Goal: Check status: Check status

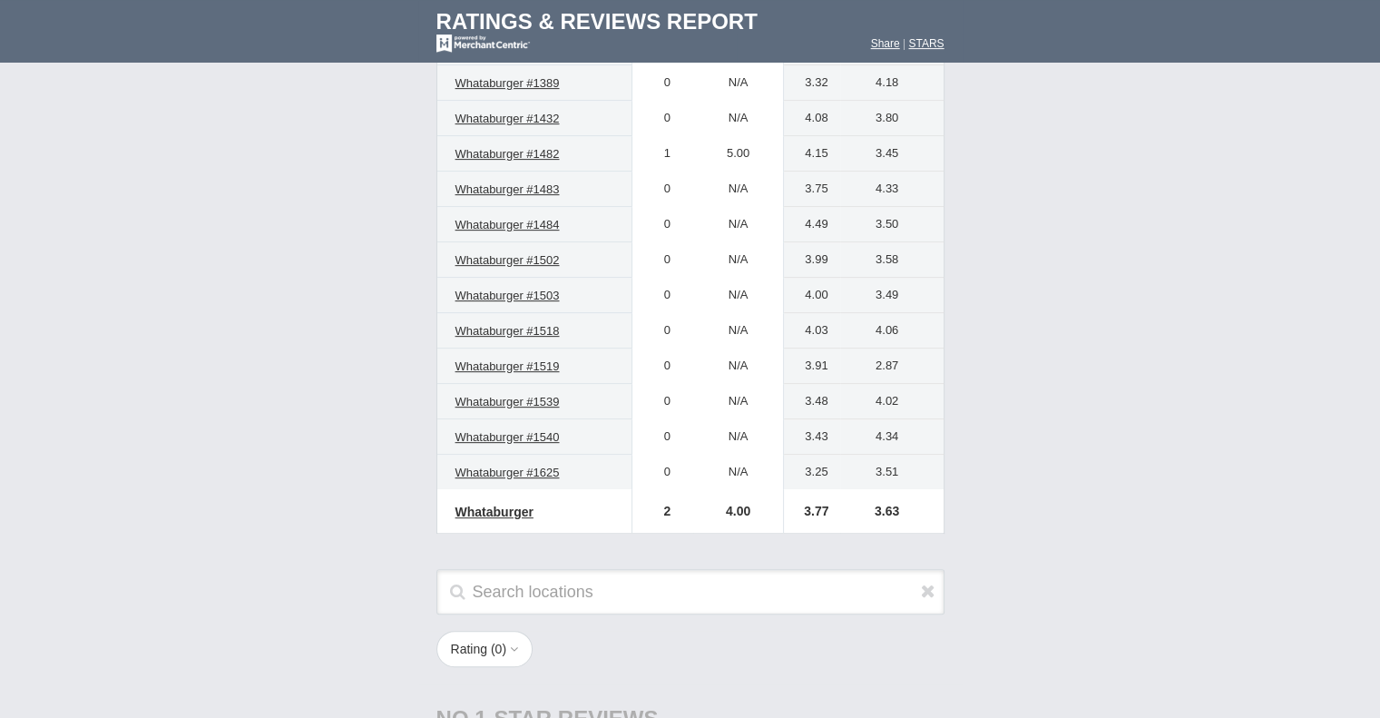
scroll to position [690, 0]
click at [2, 546] on td "Ratings & Reviews by Location AT" at bounding box center [690, 178] width 1380 height 762
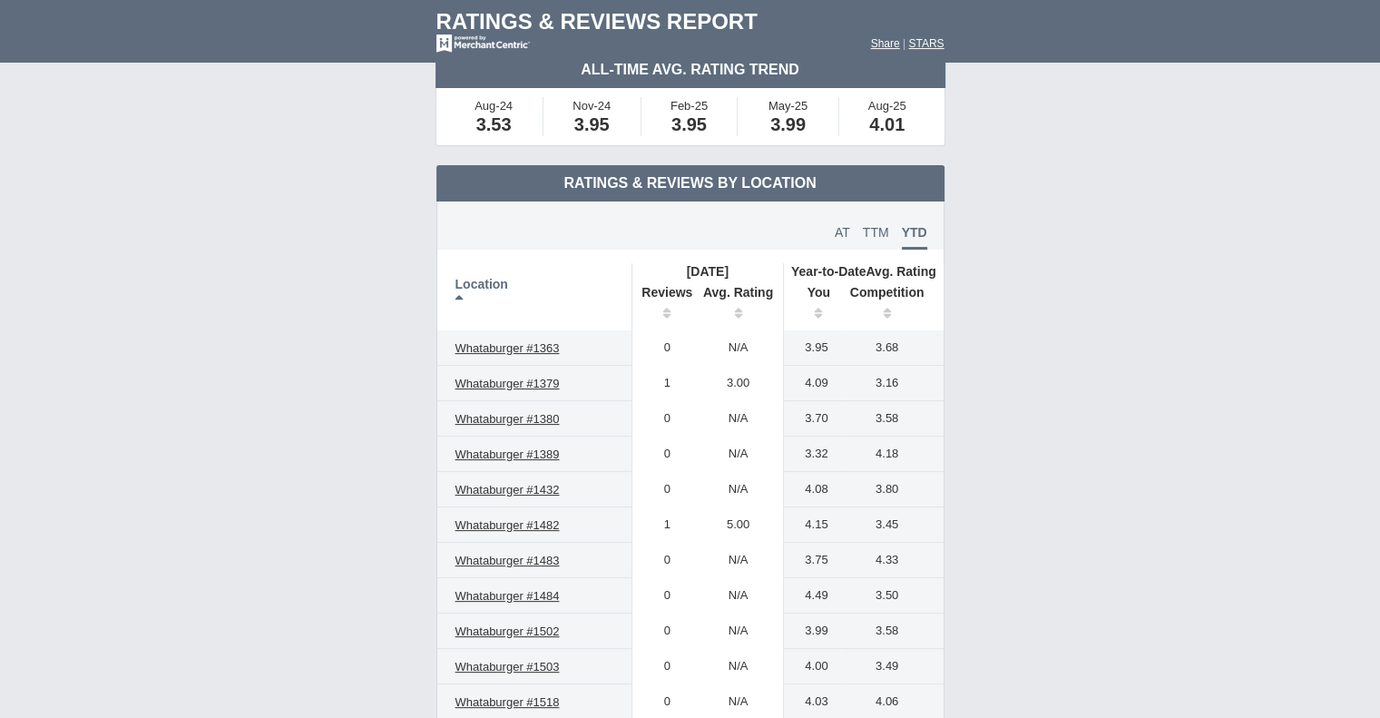
scroll to position [320, 0]
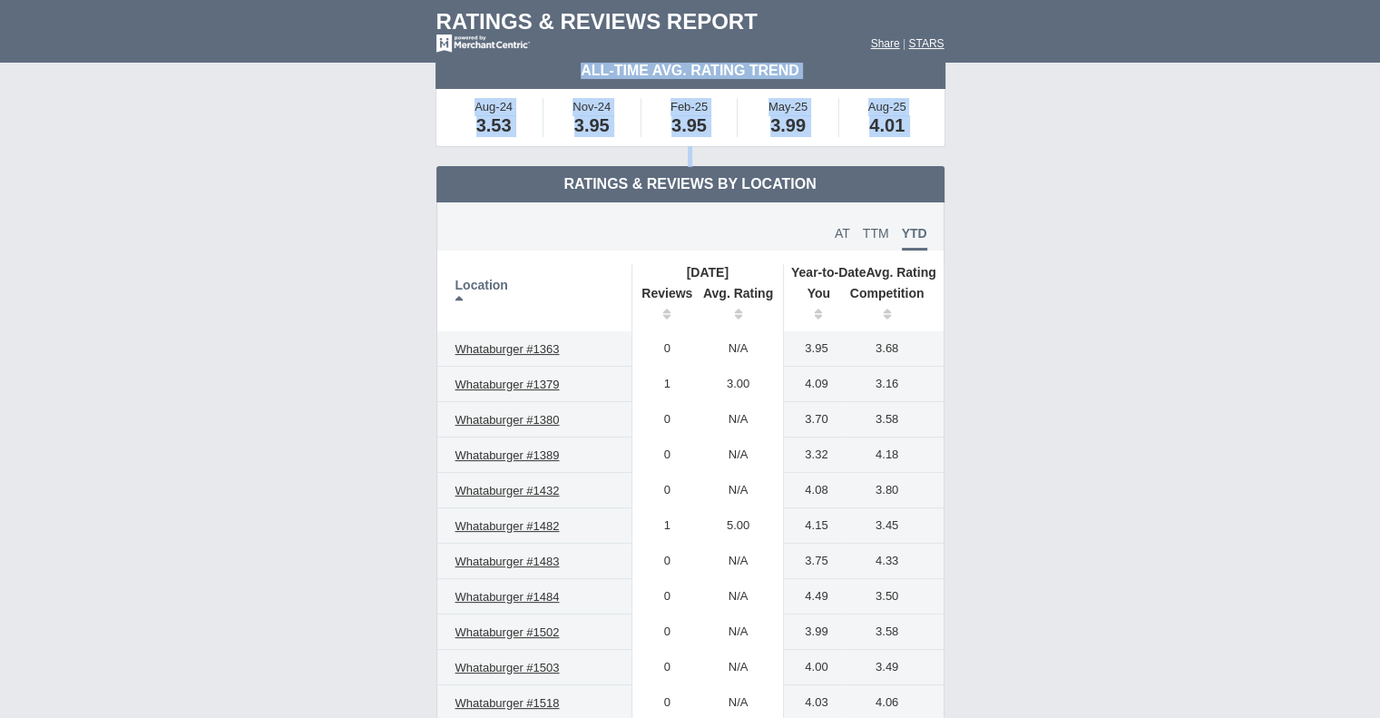
drag, startPoint x: 1379, startPoint y: 181, endPoint x: 1393, endPoint y: 97, distance: 85.5
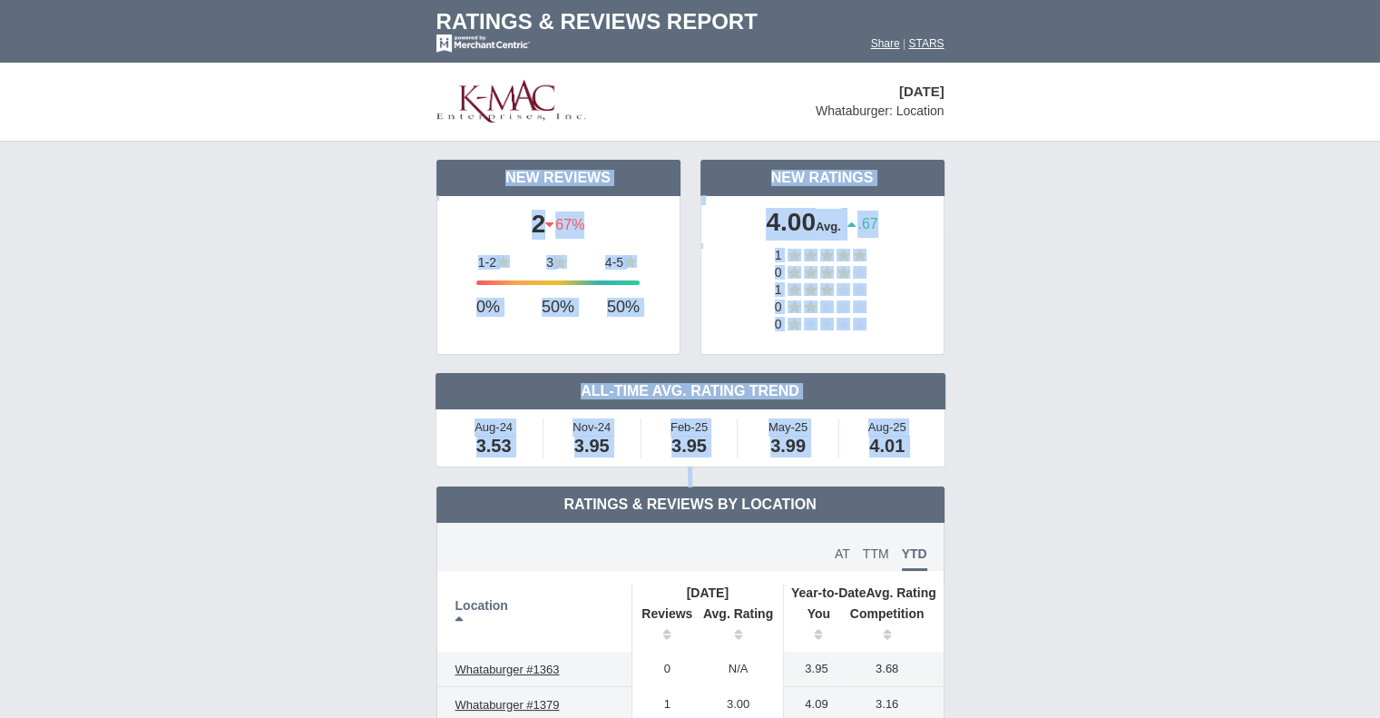
scroll to position [403, 0]
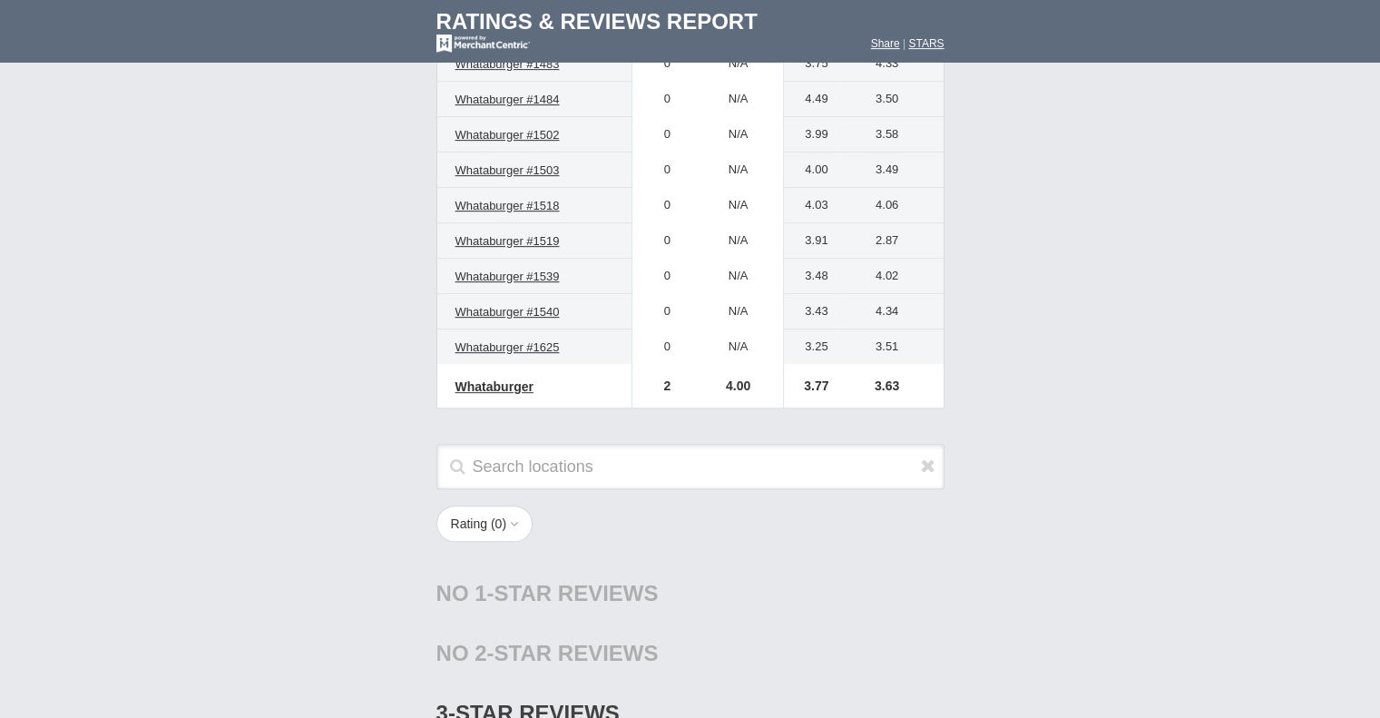
scroll to position [830, 0]
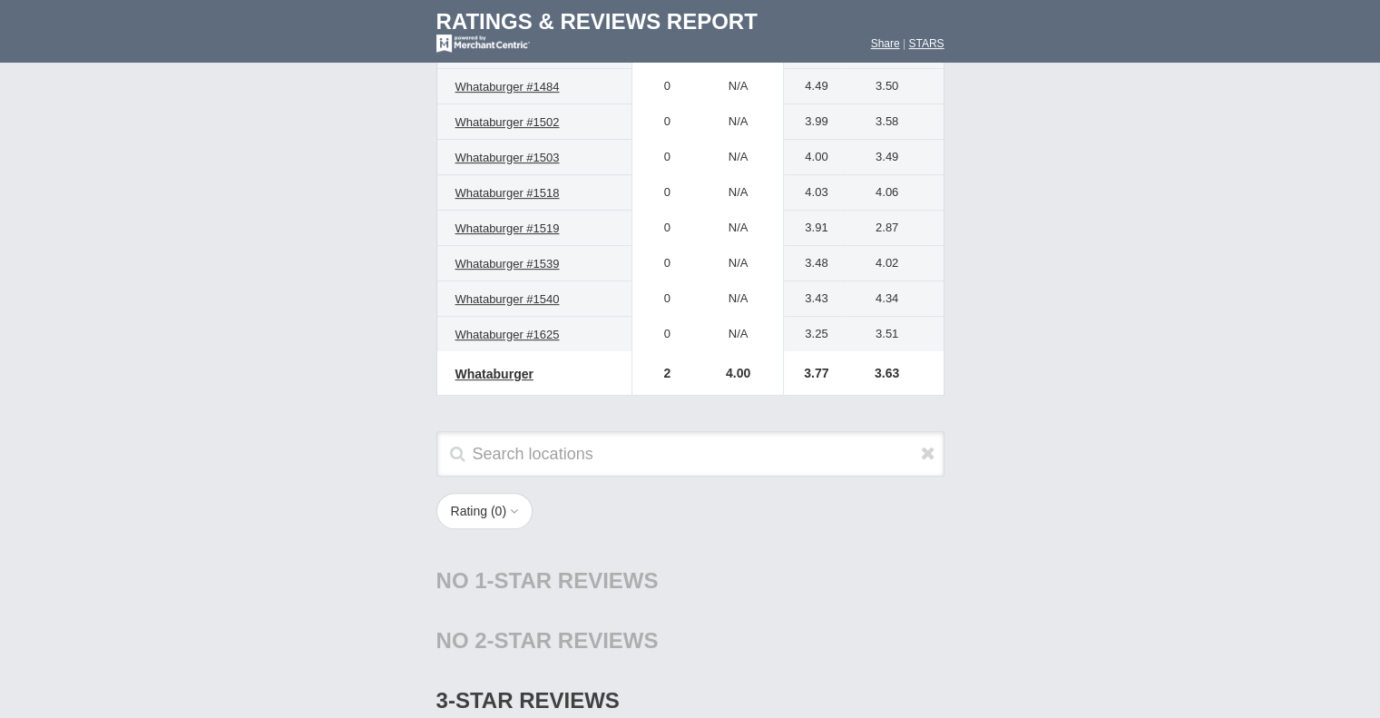
click at [1379, 282] on html "Ratings & Reviews Report Share | STARS [DATE] Whataburger: Location" at bounding box center [690, 347] width 1380 height 2355
